Goal: Obtain resource: Download file/media

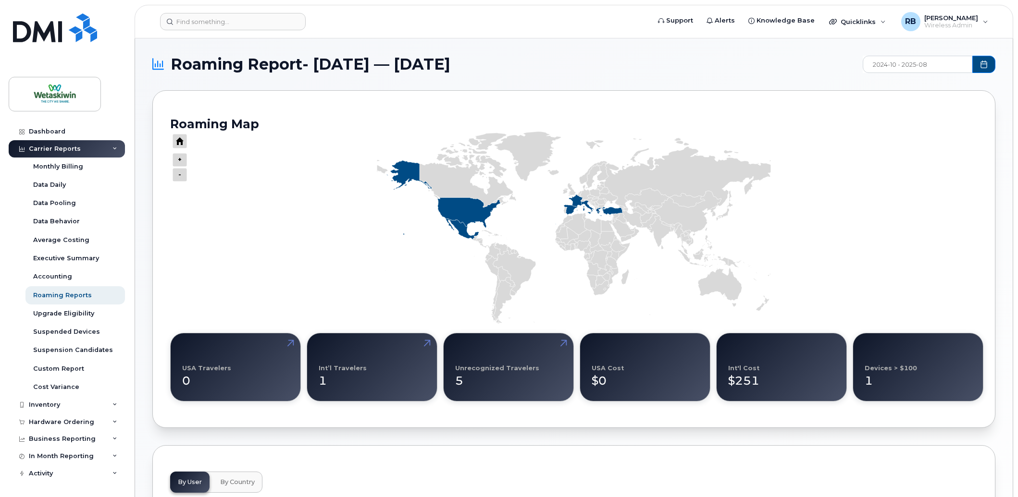
scroll to position [62, 0]
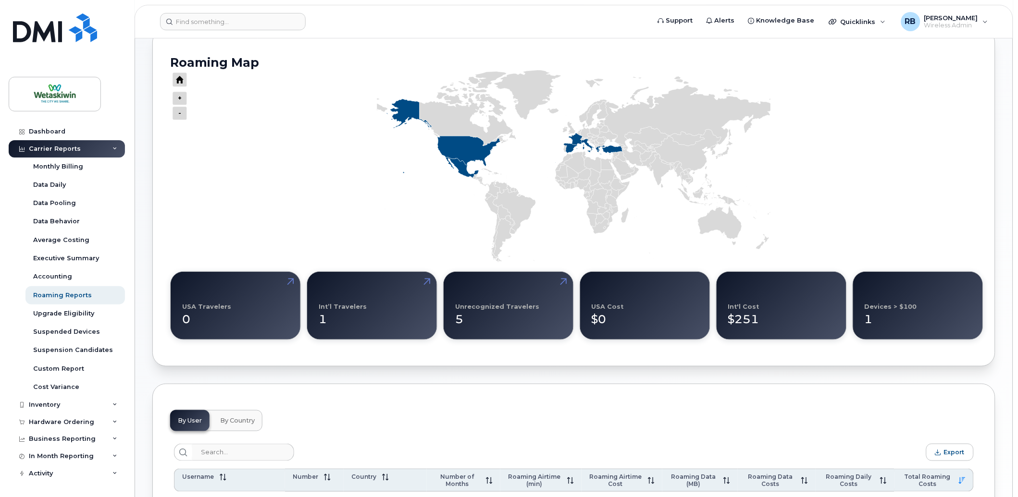
click at [510, 307] on div "Unrecognized Travelers" at bounding box center [497, 306] width 84 height 7
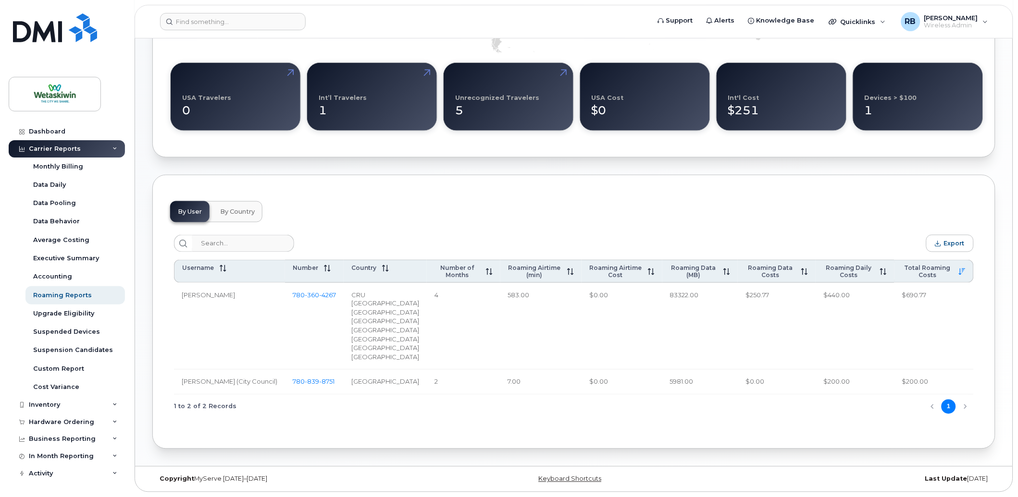
scroll to position [289, 0]
drag, startPoint x: 677, startPoint y: 279, endPoint x: 686, endPoint y: 279, distance: 9.1
click at [686, 283] on td "83322.00" at bounding box center [699, 326] width 75 height 87
click at [228, 201] on button "By Country" at bounding box center [237, 211] width 50 height 21
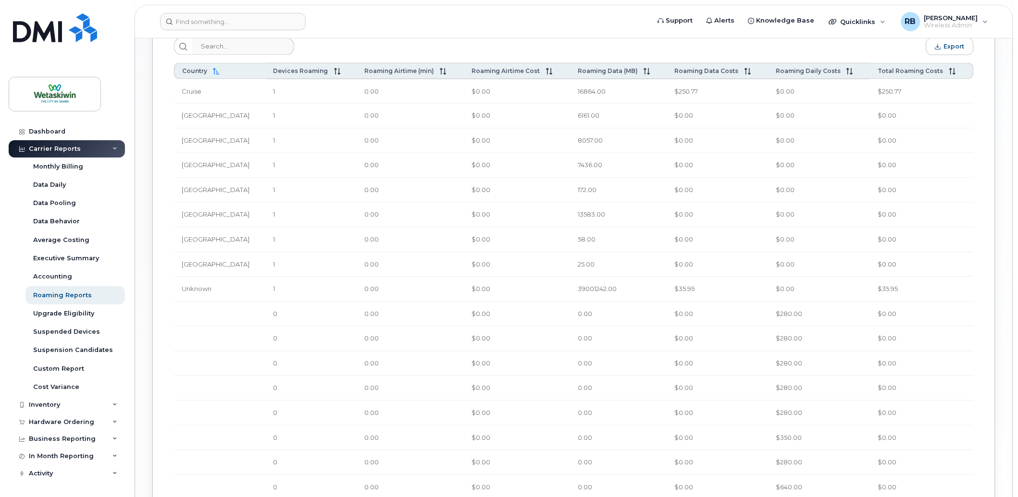
scroll to position [449, 0]
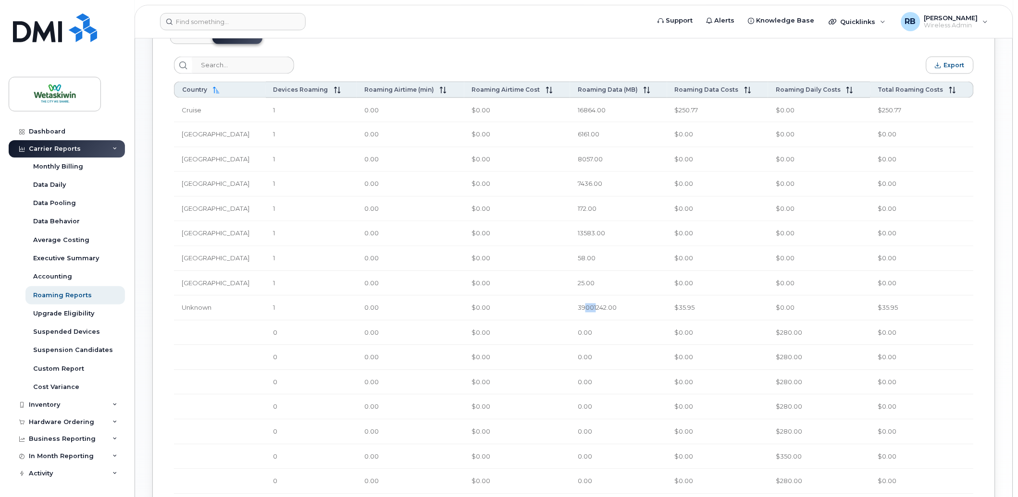
drag, startPoint x: 605, startPoint y: 306, endPoint x: 594, endPoint y: 306, distance: 10.1
click at [594, 306] on td "39001242.00" at bounding box center [618, 308] width 97 height 25
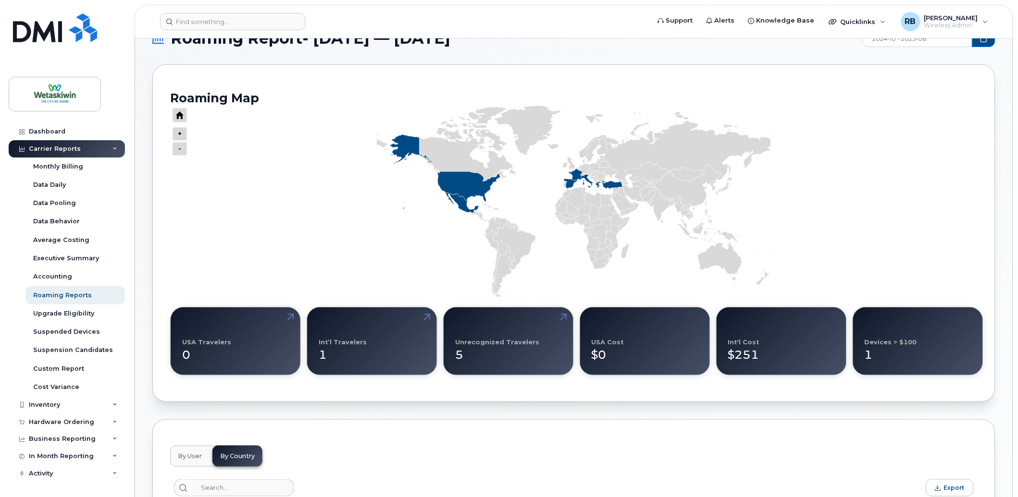
scroll to position [11, 0]
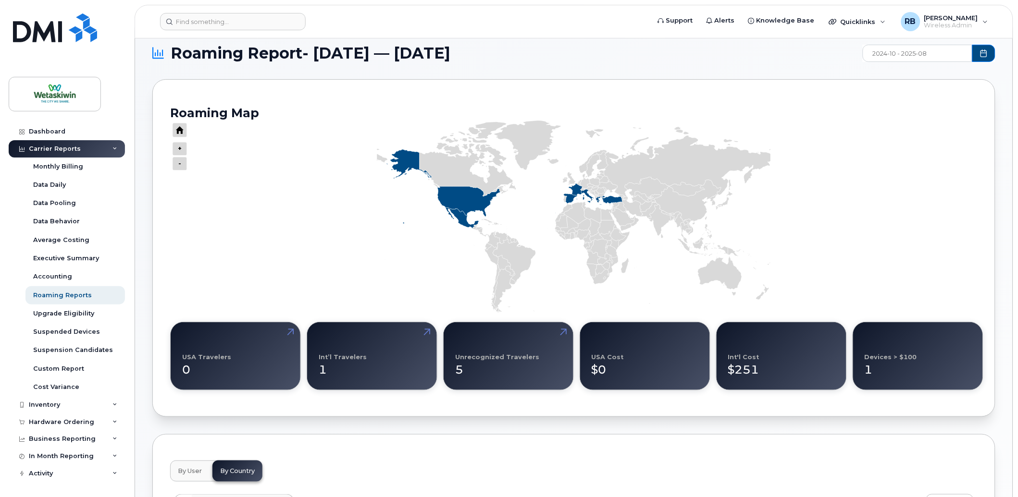
click at [392, 354] on div "1" at bounding box center [372, 366] width 107 height 25
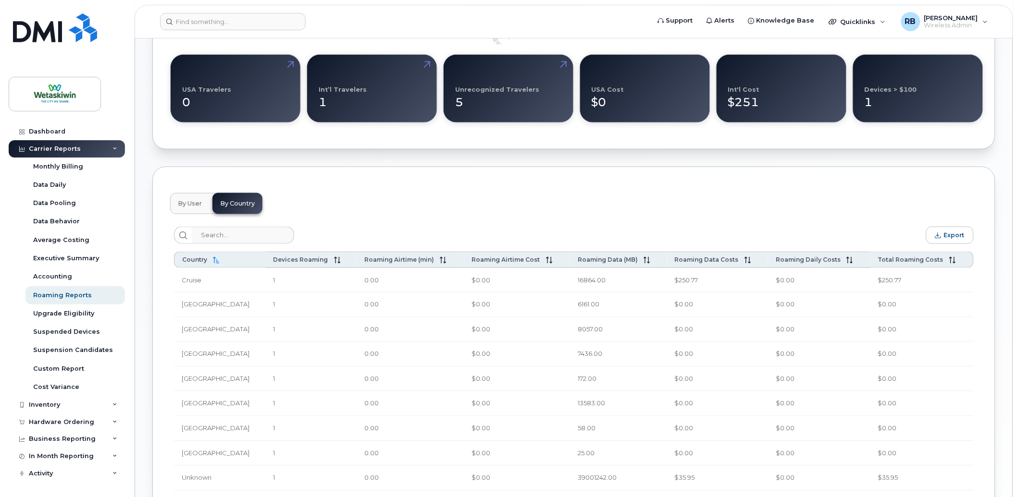
scroll to position [278, 0]
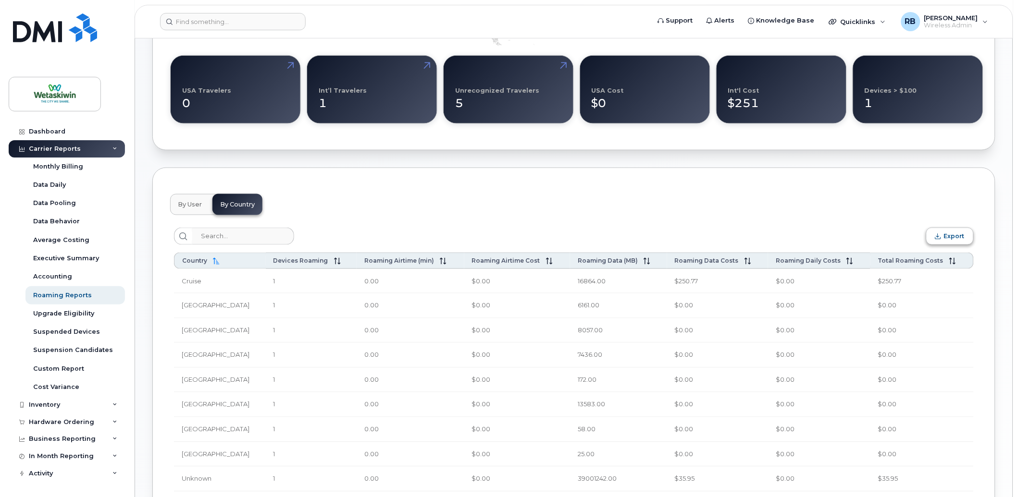
click at [949, 237] on span "Export" at bounding box center [954, 236] width 21 height 7
drag, startPoint x: 669, startPoint y: 182, endPoint x: 739, endPoint y: 199, distance: 72.4
click at [669, 183] on div "By User By Country Export Username Number Country Number of Months Roaming Airt…" at bounding box center [573, 469] width 843 height 602
click at [197, 201] on span "By User" at bounding box center [190, 205] width 24 height 8
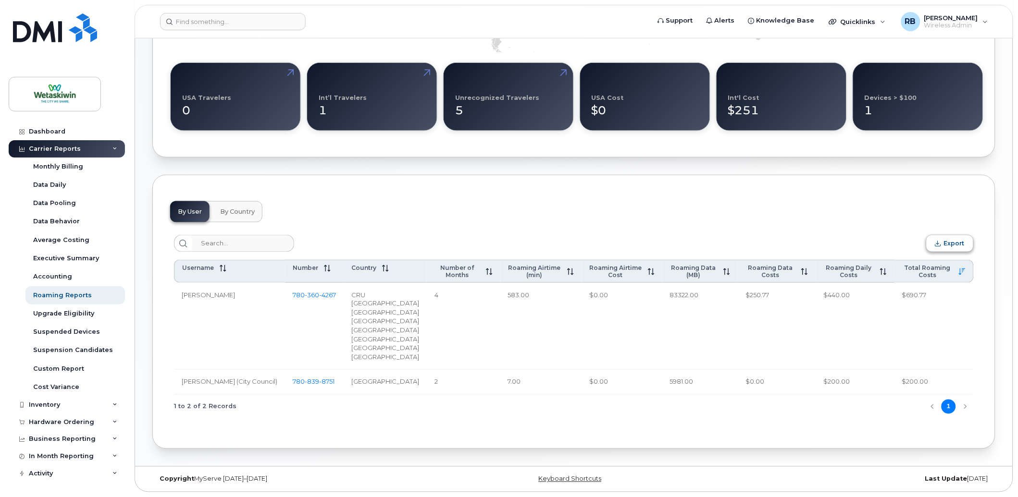
click at [949, 240] on span "Export" at bounding box center [954, 243] width 21 height 7
